Goal: Task Accomplishment & Management: Manage account settings

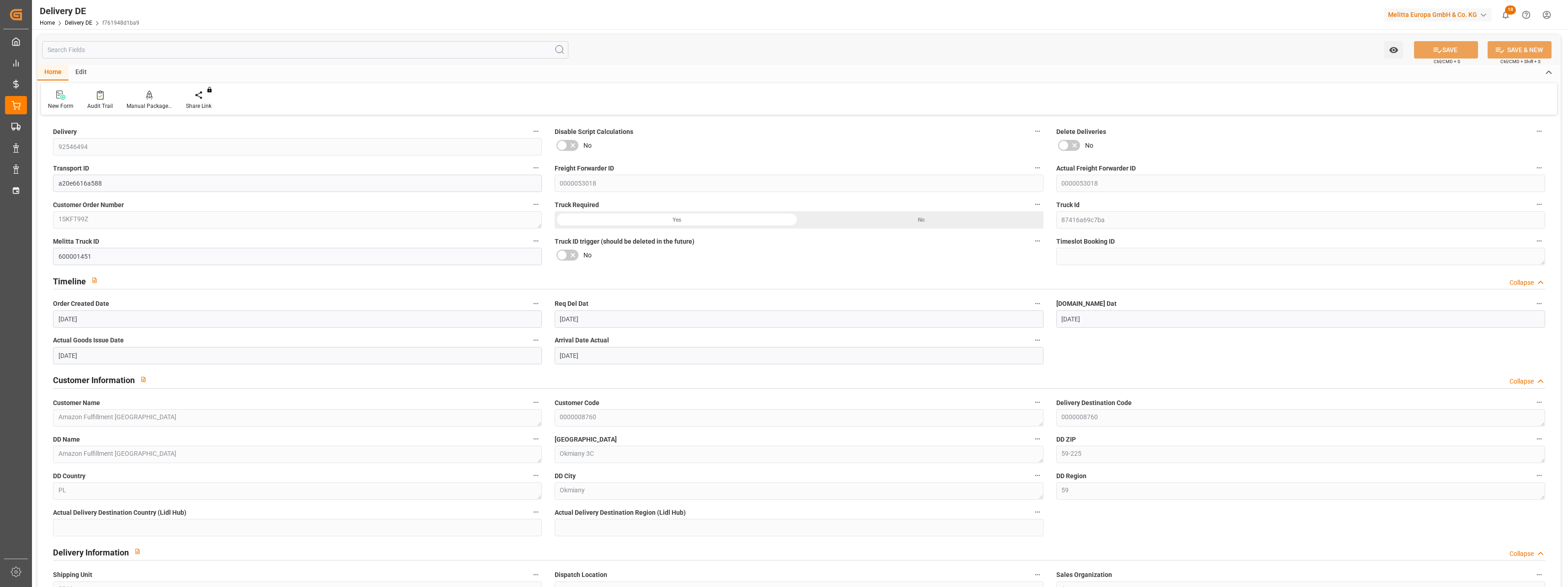
scroll to position [412, 0]
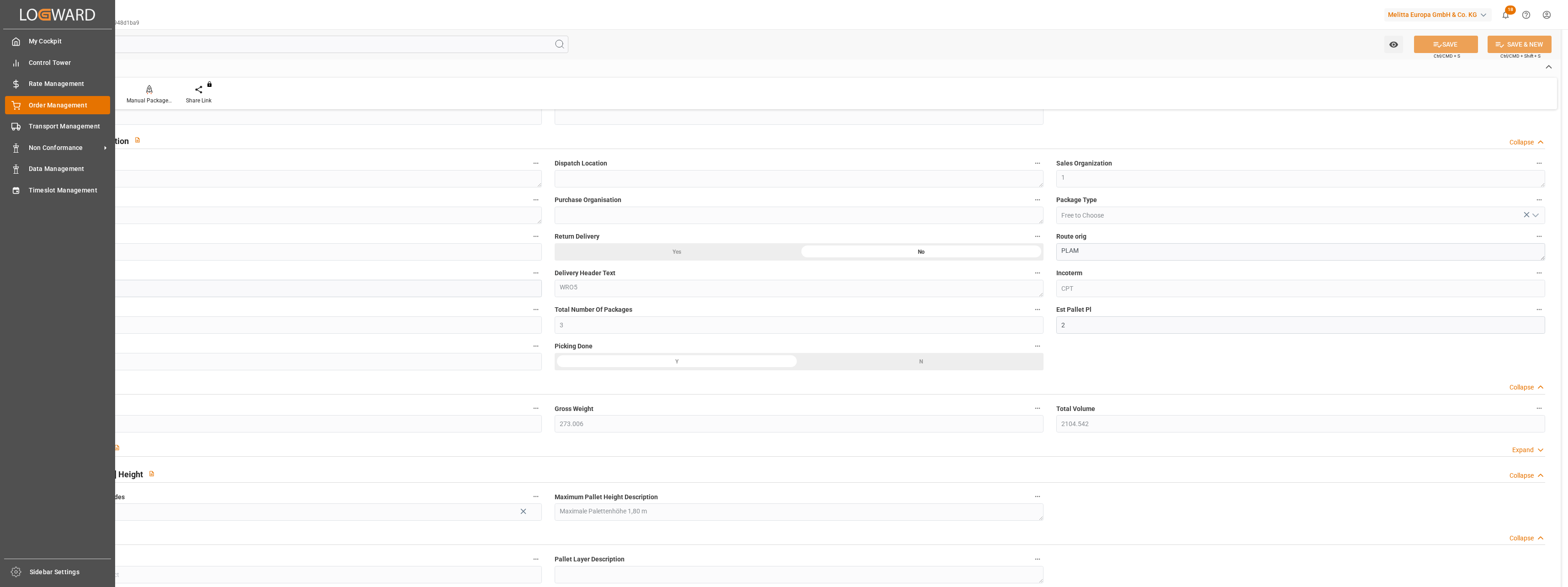
click at [15, 109] on circle at bounding box center [15, 110] width 1 height 1
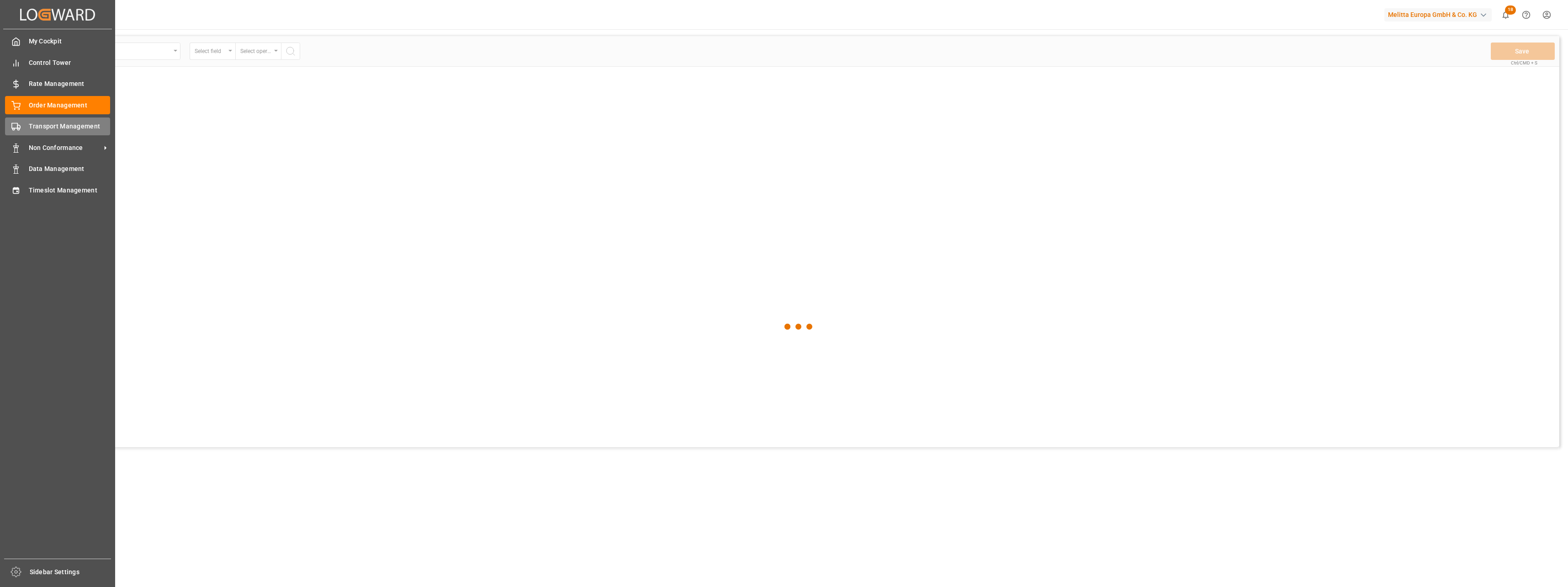
click at [34, 127] on span "Transport Management" at bounding box center [69, 127] width 82 height 10
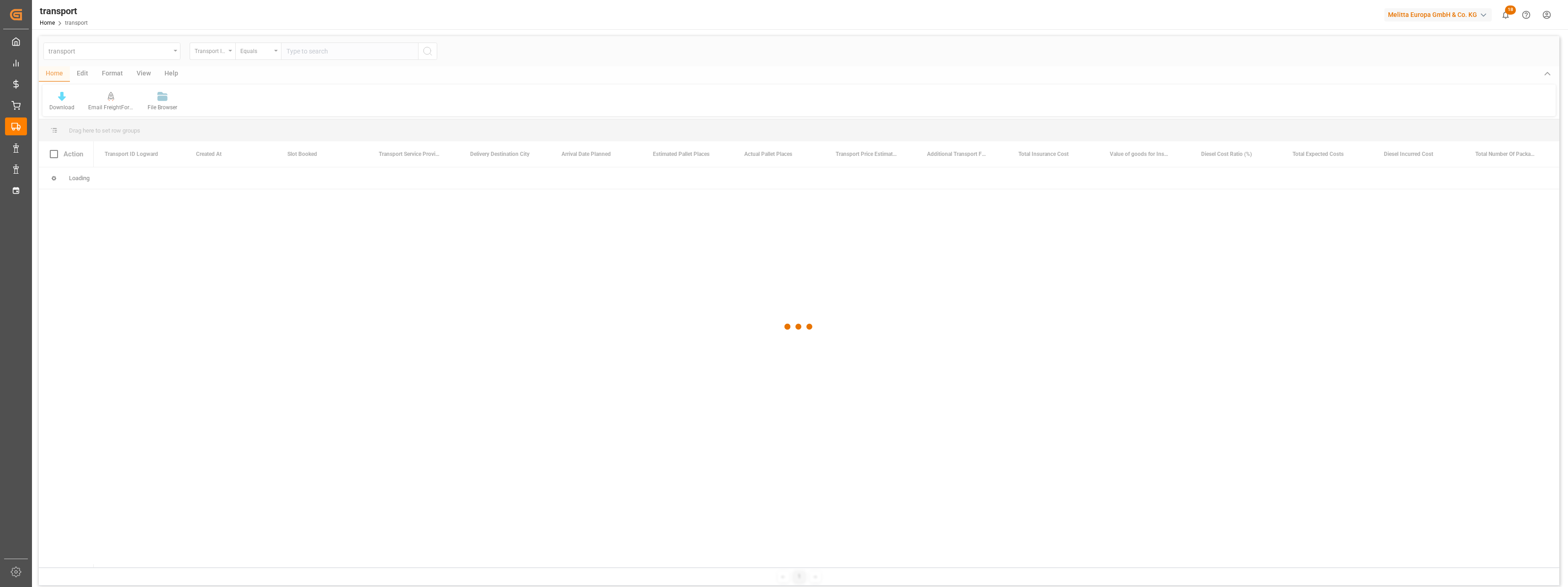
click at [149, 56] on div at bounding box center [799, 326] width 1521 height 582
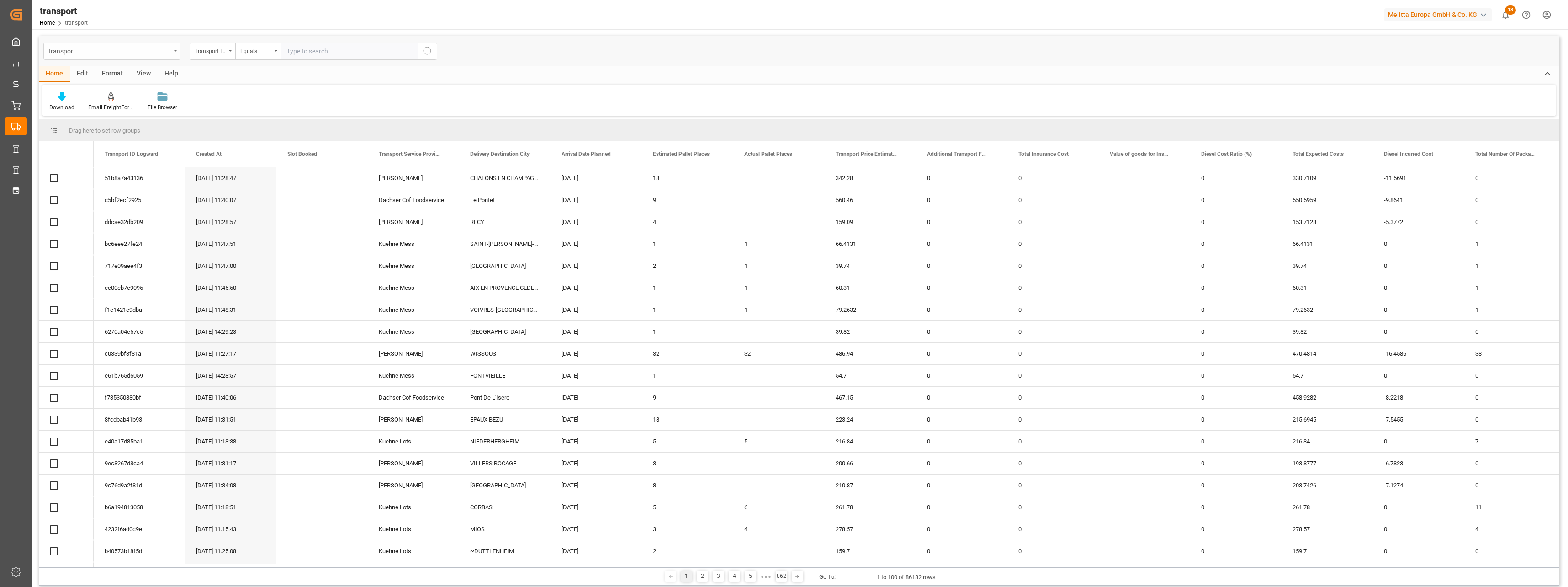
click at [152, 55] on div "transport" at bounding box center [110, 51] width 122 height 12
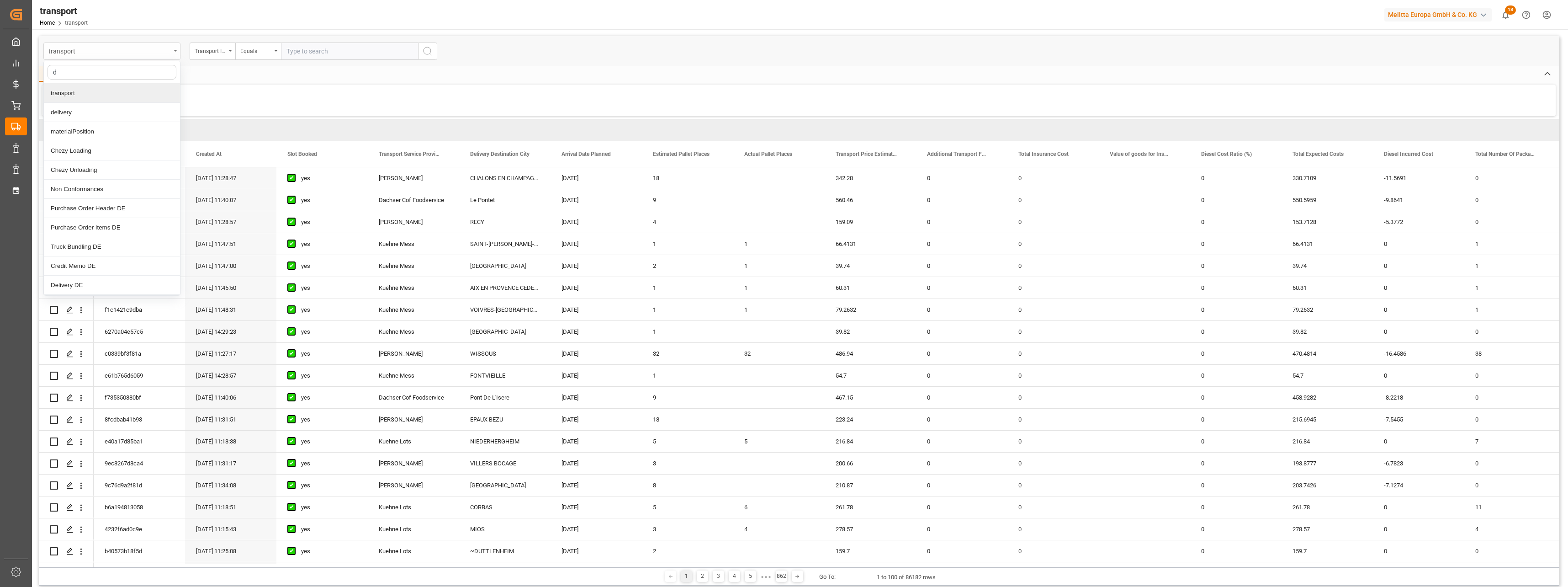
type input "de"
click at [96, 189] on div "Delivery DE" at bounding box center [112, 189] width 136 height 19
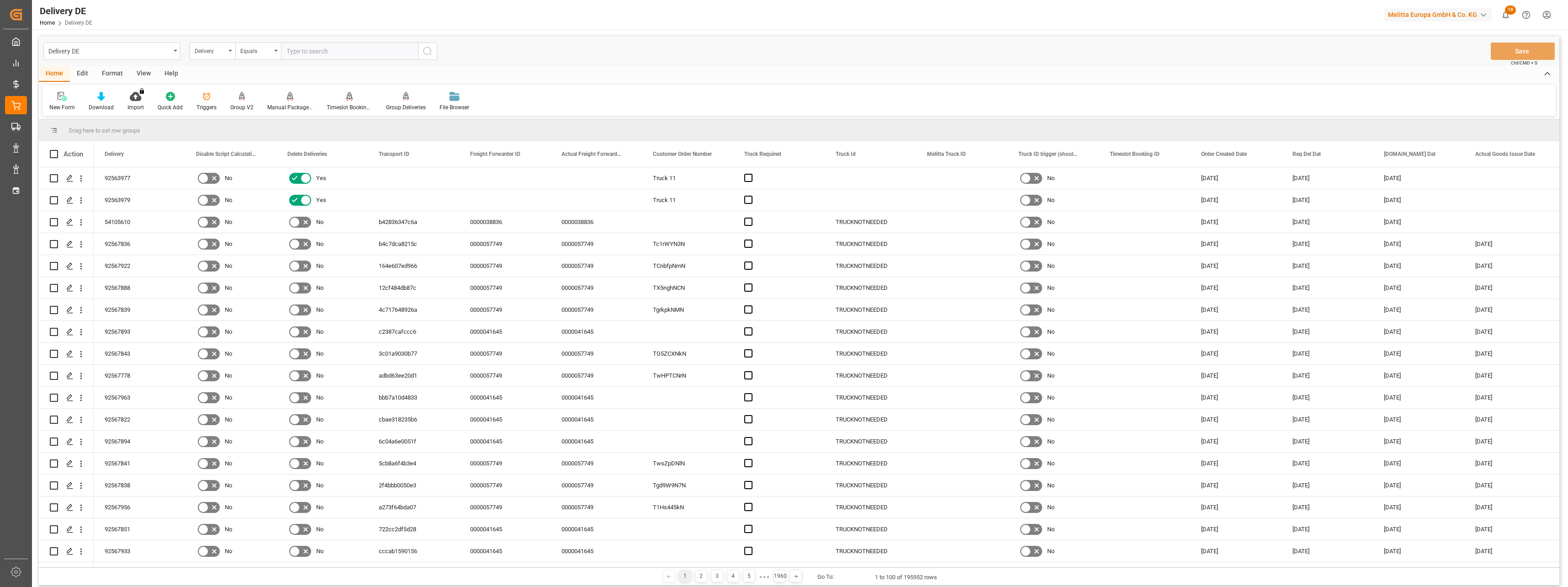
click at [318, 52] on input "text" at bounding box center [349, 51] width 137 height 18
paste input "80002846"
type input "80002846"
click at [430, 50] on icon "search button" at bounding box center [428, 51] width 11 height 11
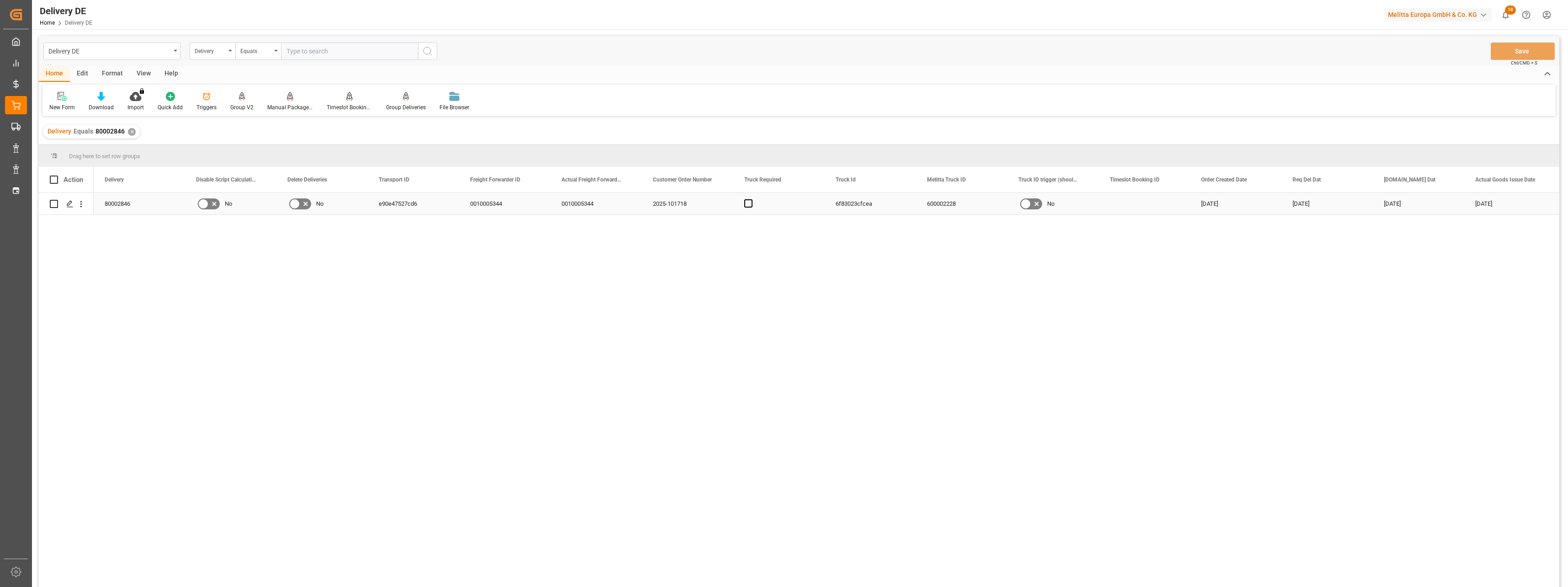
click at [68, 209] on div "Press SPACE to select this row." at bounding box center [69, 204] width 14 height 17
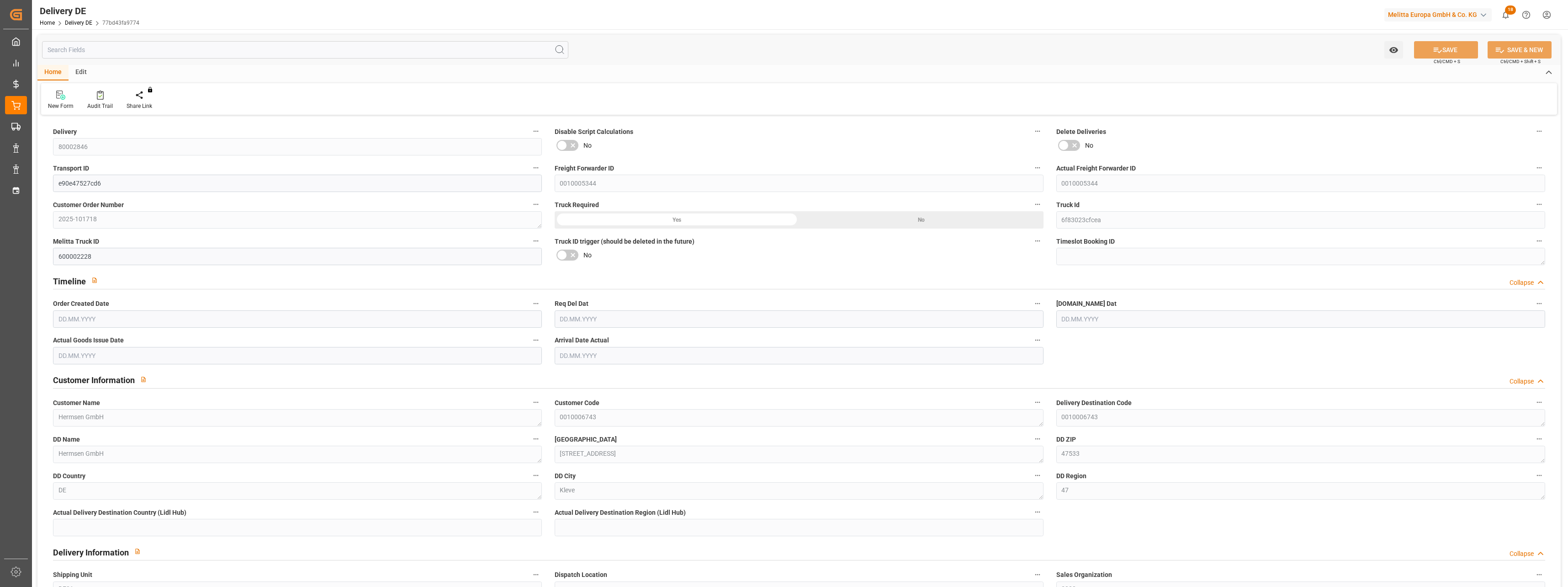
type input "7"
type input "4"
type input "5.75"
type input "1118.711"
type input "1532.75"
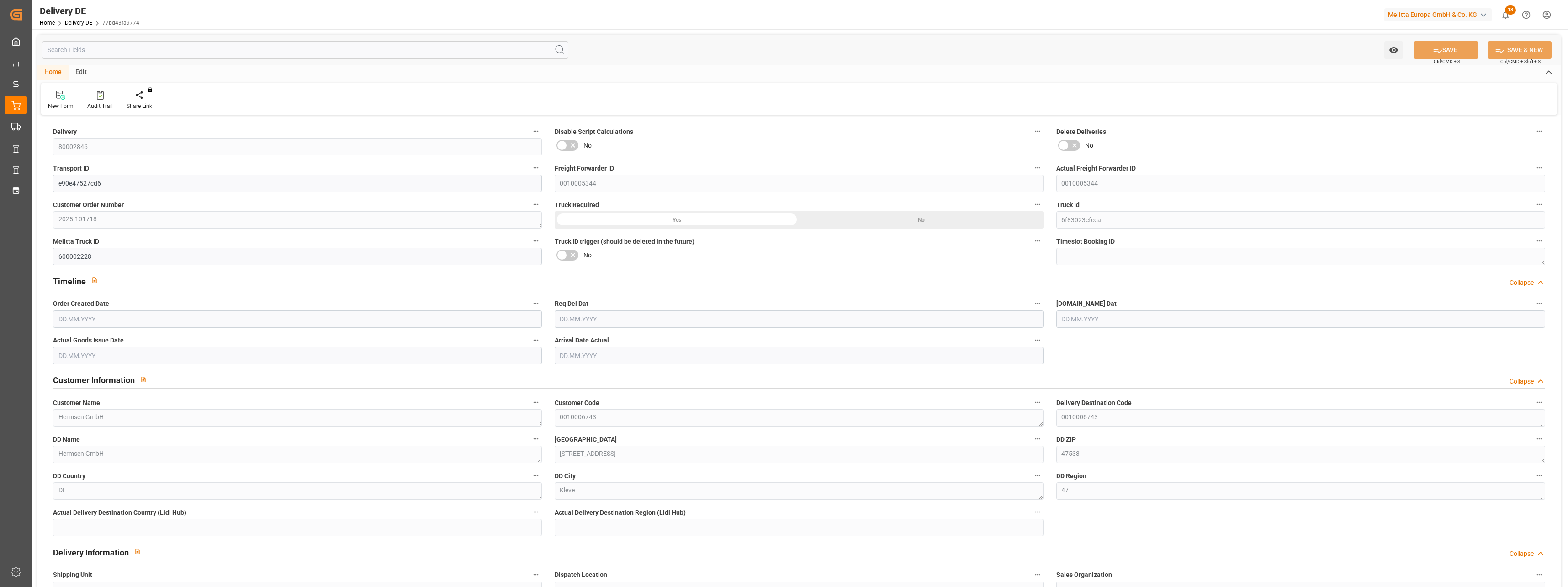
type input "5155.943"
type input "[DATE]"
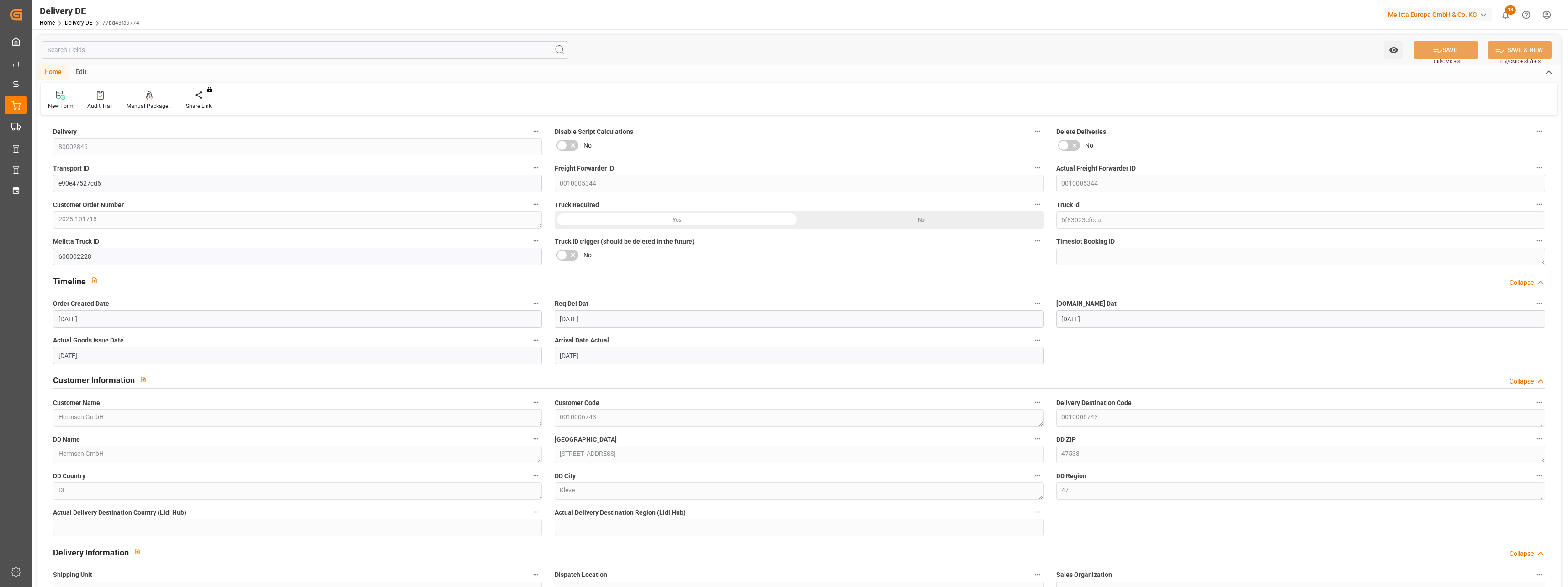
type input "[DATE]"
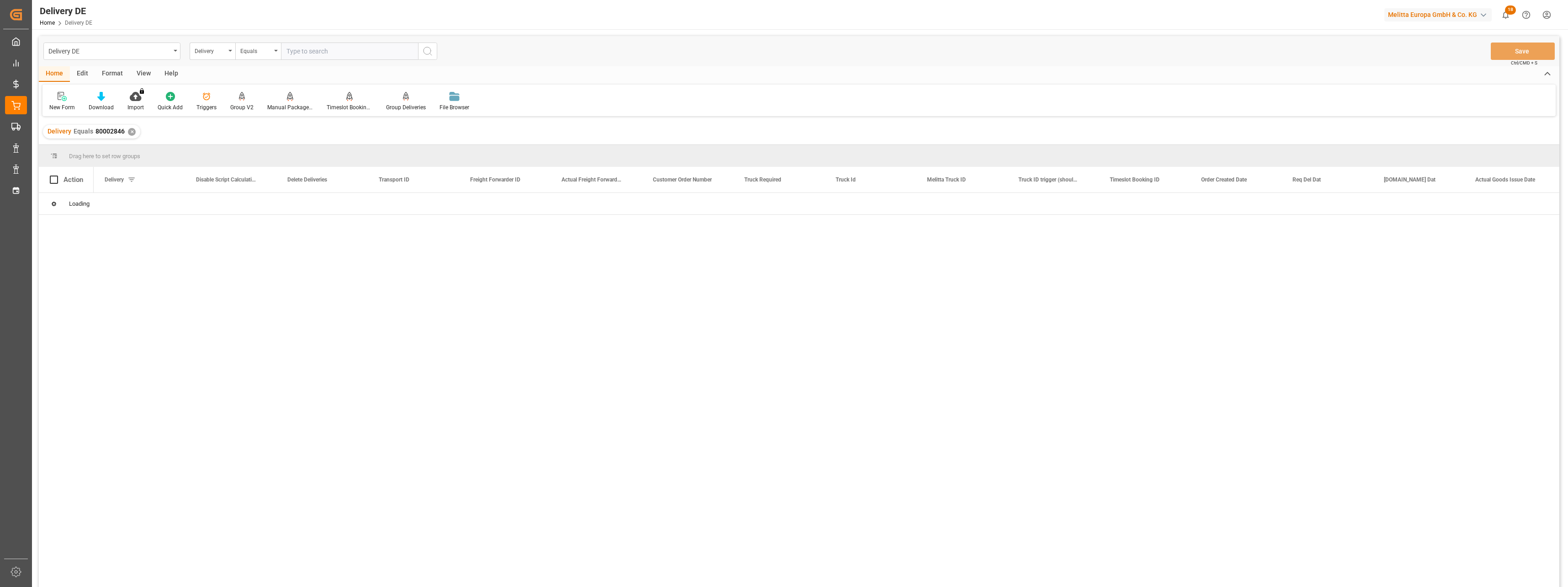
drag, startPoint x: 324, startPoint y: 54, endPoint x: 379, endPoint y: 56, distance: 55.0
click at [326, 54] on input "text" at bounding box center [349, 51] width 137 height 18
type input "80002851"
click at [429, 51] on icon "search button" at bounding box center [428, 51] width 11 height 11
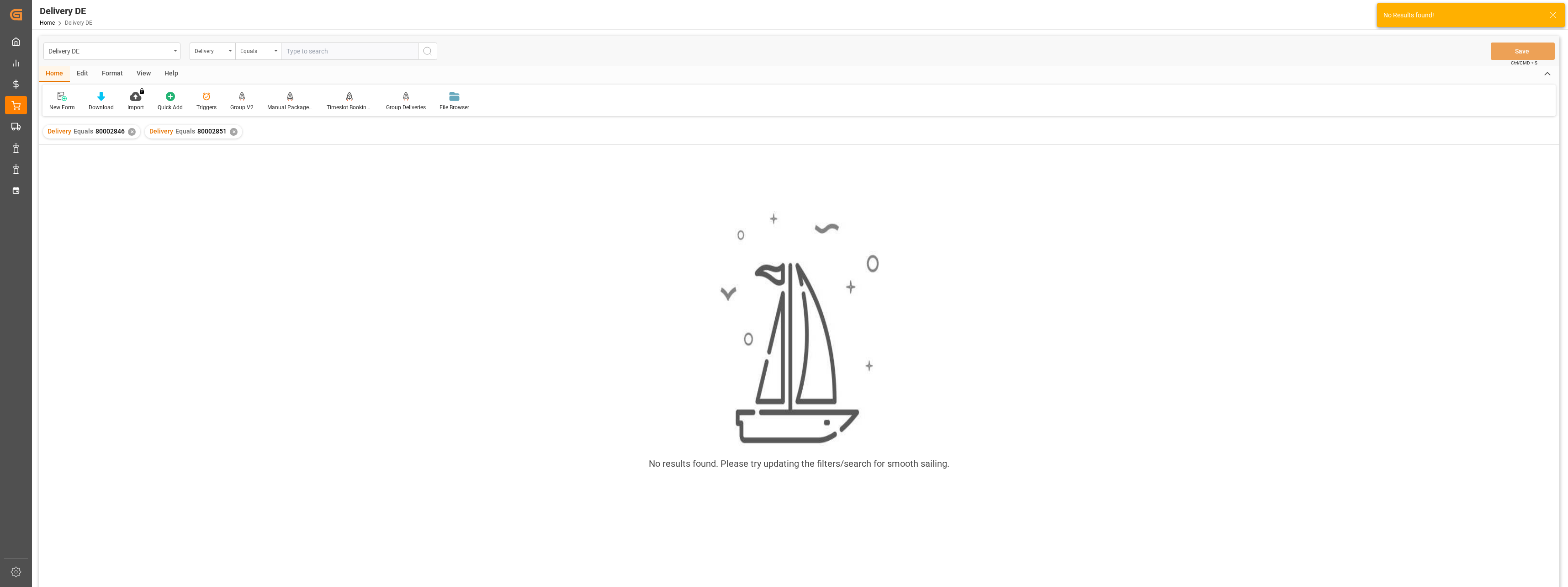
click at [131, 135] on div "✕" at bounding box center [131, 132] width 8 height 8
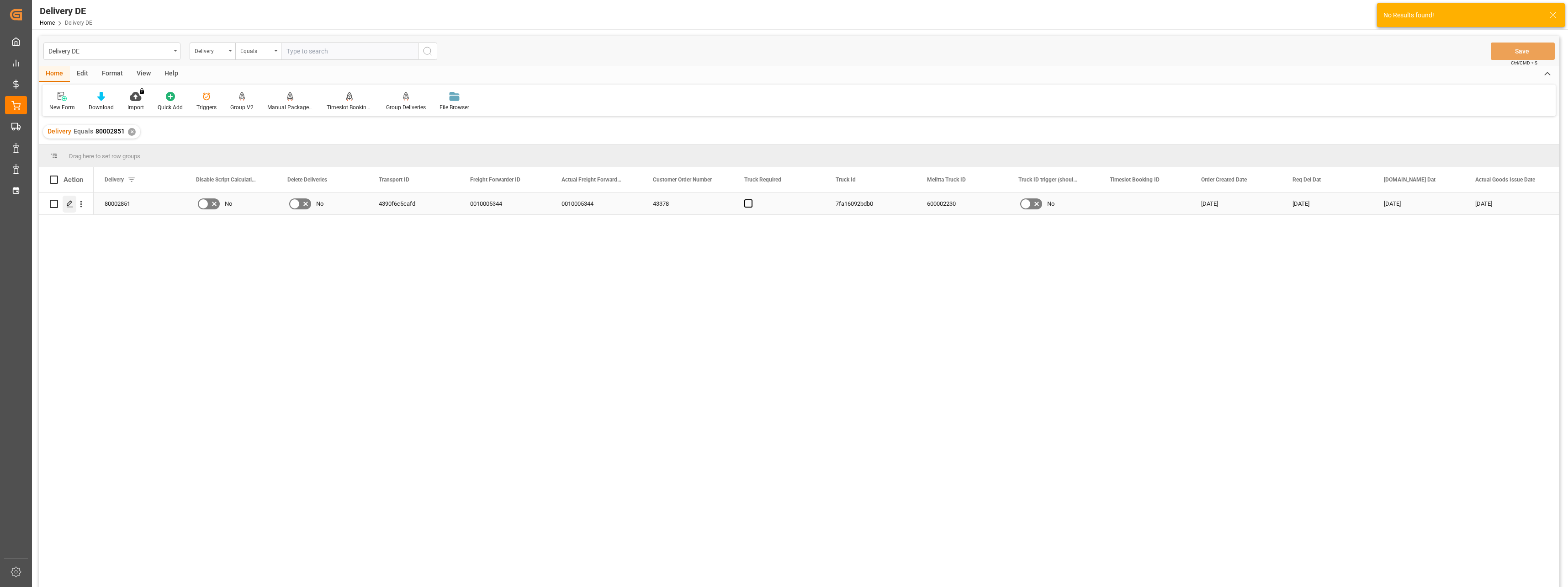
click at [69, 204] on icon "Press SPACE to select this row." at bounding box center [70, 204] width 7 height 7
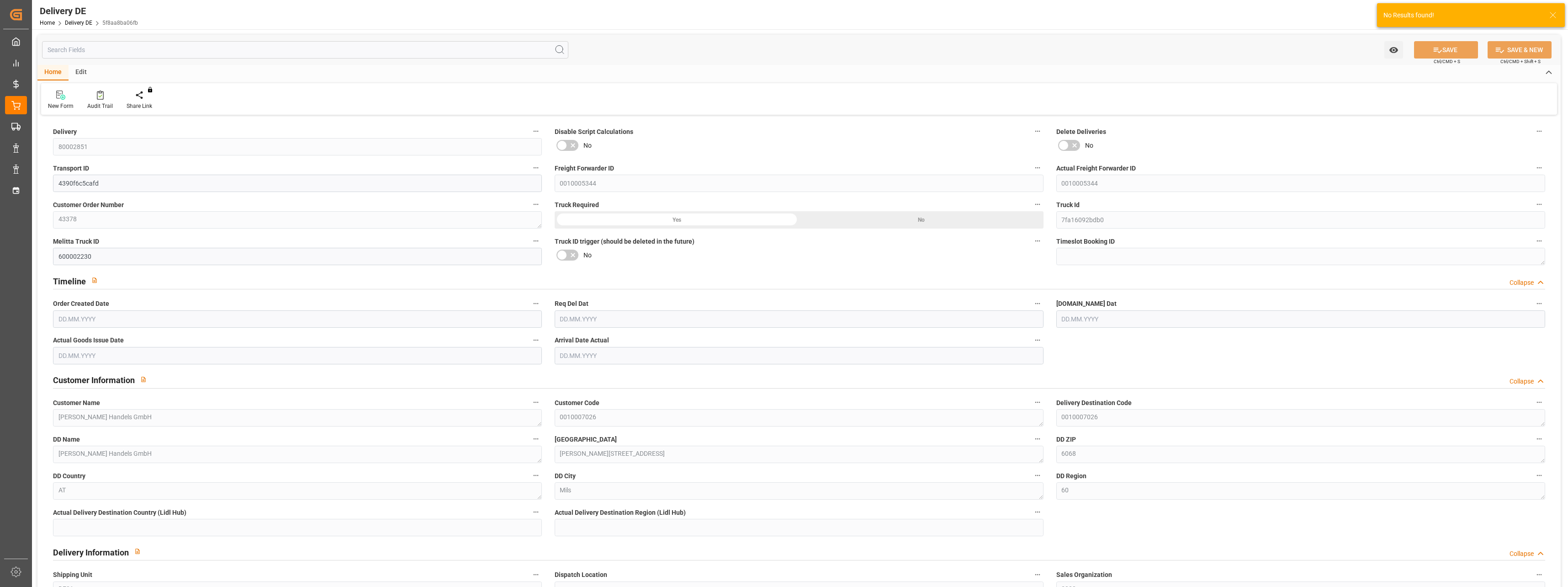
type input "2"
type input "3"
type input "262.316"
type input "360.856"
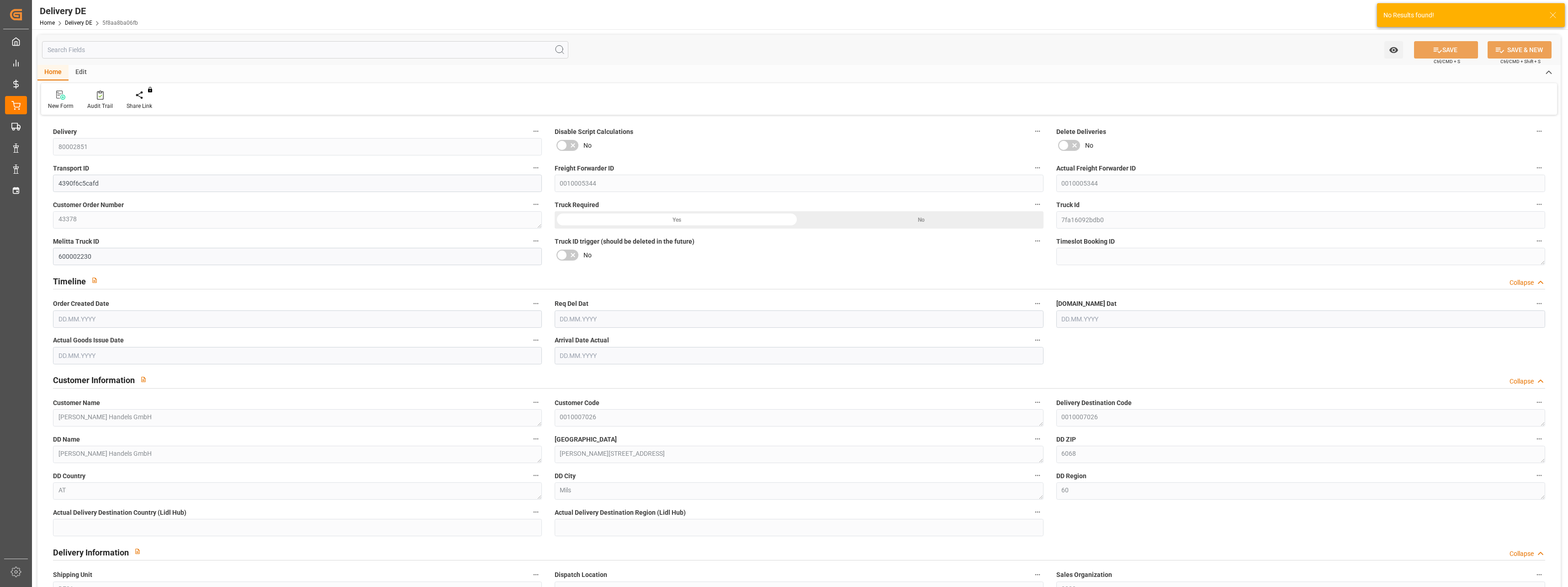
type input "1089.179"
type input "[DATE]"
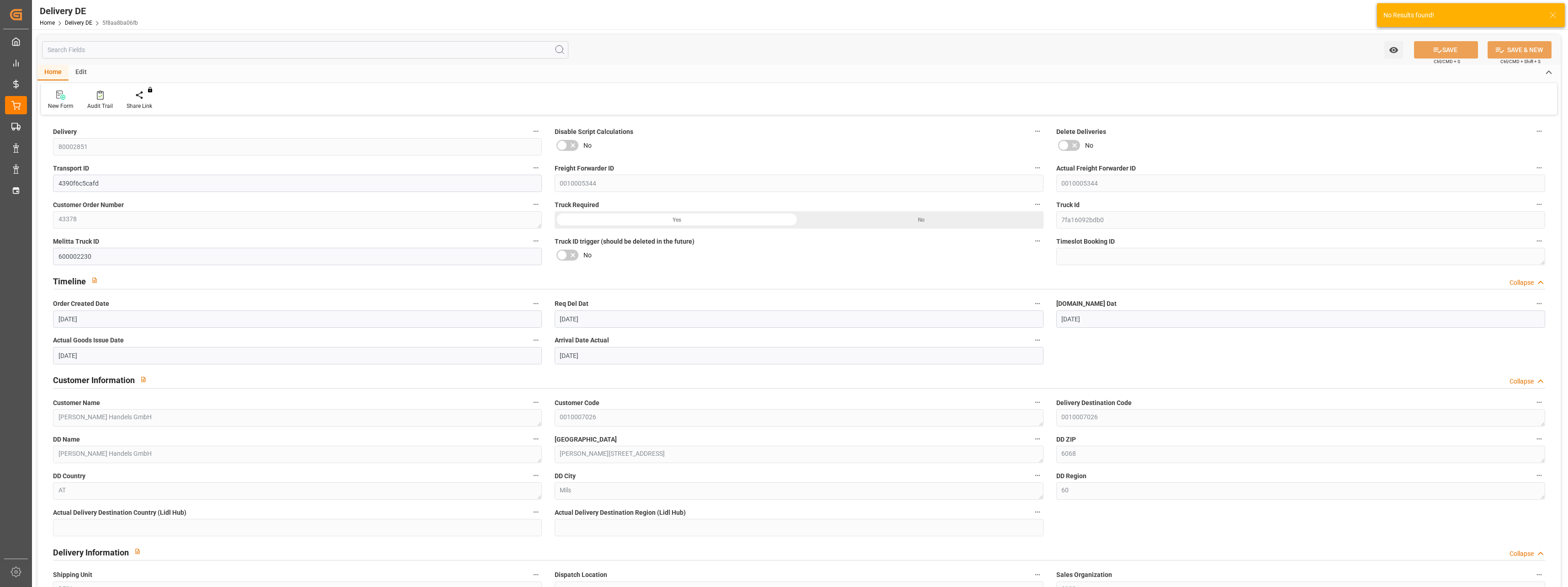
type input "[DATE]"
